Goal: Task Accomplishment & Management: Use online tool/utility

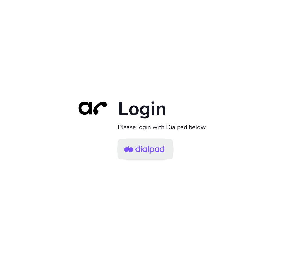
click at [142, 149] on img at bounding box center [144, 149] width 40 height 19
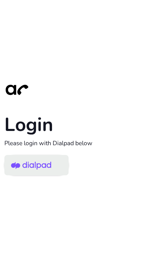
click at [34, 167] on img at bounding box center [31, 165] width 40 height 19
